Goal: Information Seeking & Learning: Learn about a topic

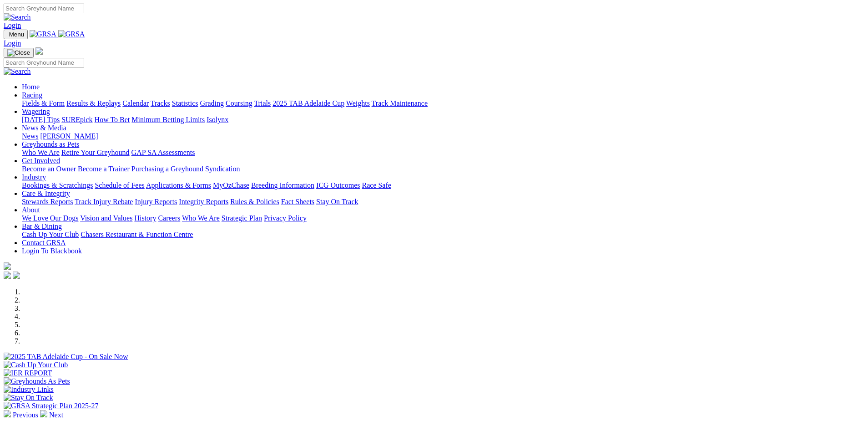
click at [65, 99] on link "Fields & Form" at bounding box center [43, 103] width 43 height 8
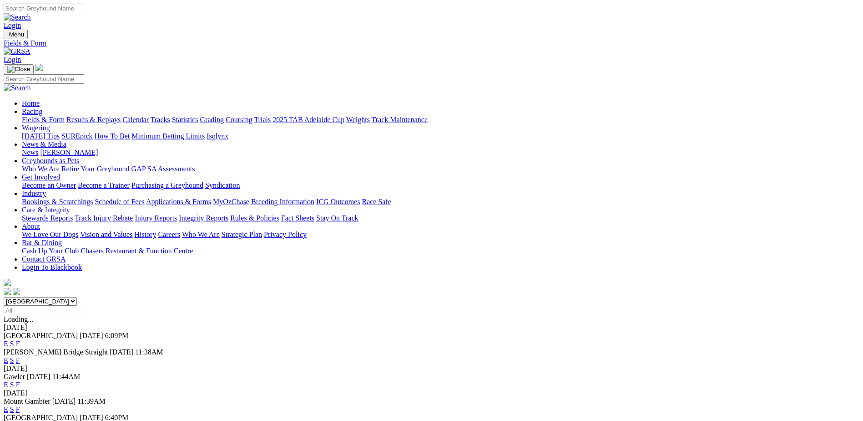
click at [20, 420] on link "F" at bounding box center [18, 425] width 4 height 8
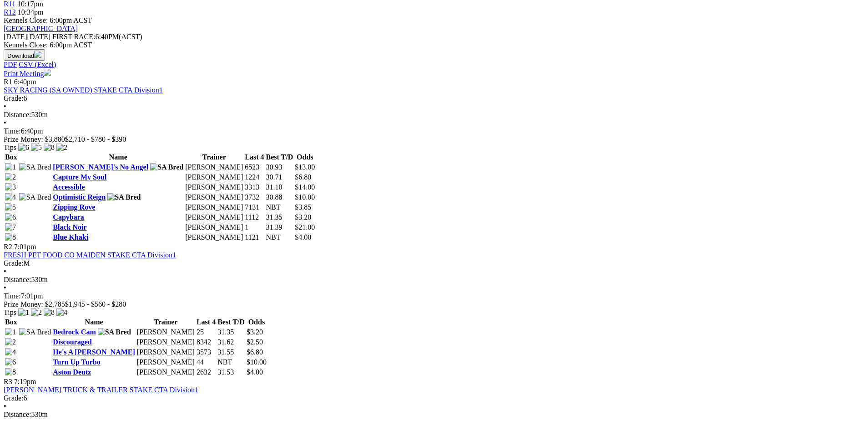
scroll to position [364, 0]
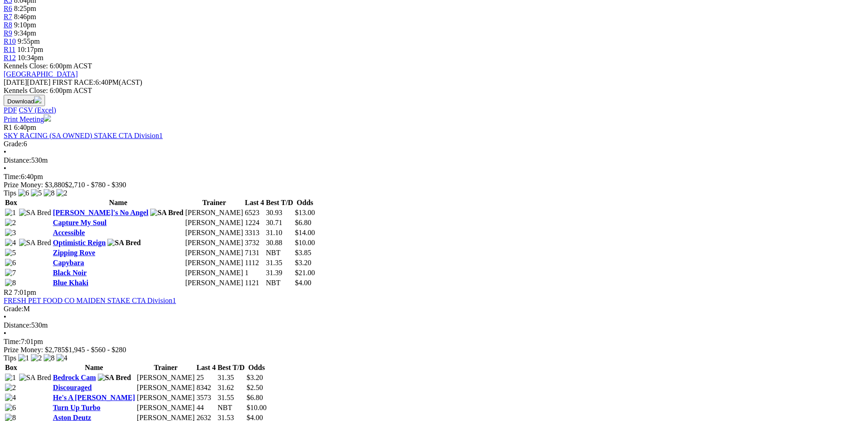
scroll to position [364, 0]
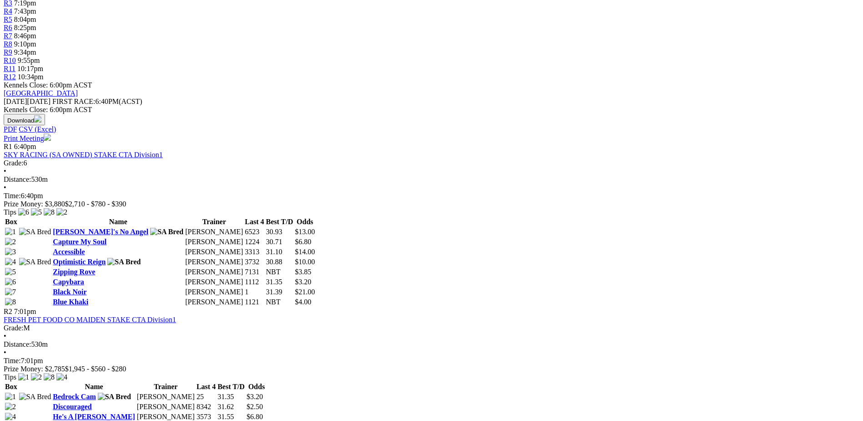
scroll to position [410, 0]
